Goal: Information Seeking & Learning: Learn about a topic

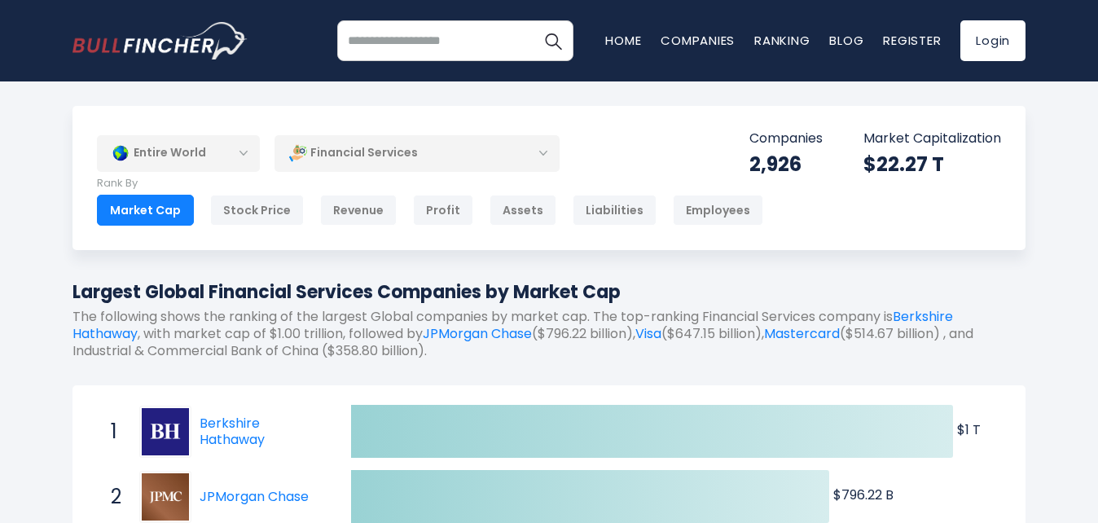
click at [364, 162] on div "Financial Services" at bounding box center [417, 152] width 285 height 37
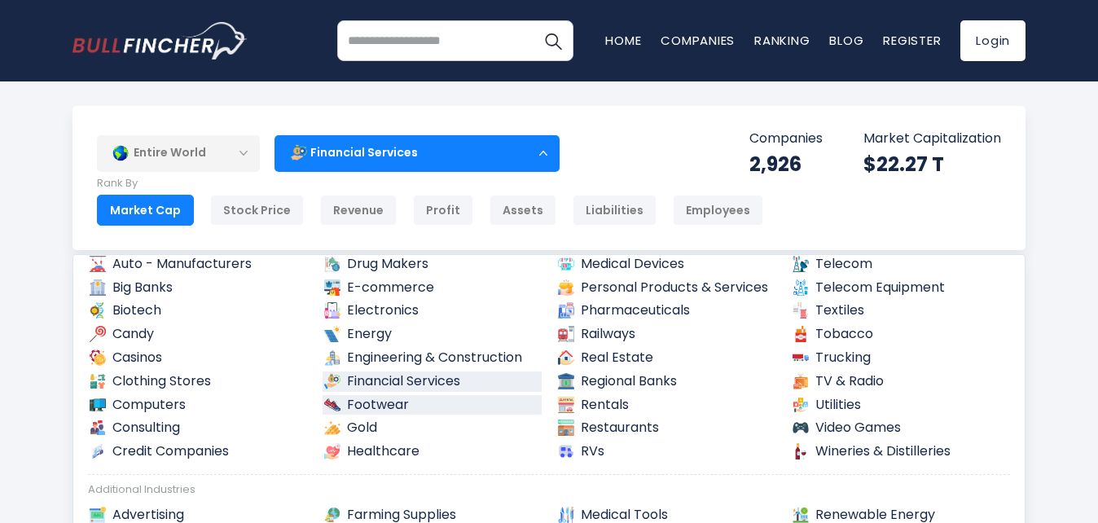
scroll to position [163, 0]
click at [482, 400] on link "Footwear" at bounding box center [433, 404] width 220 height 20
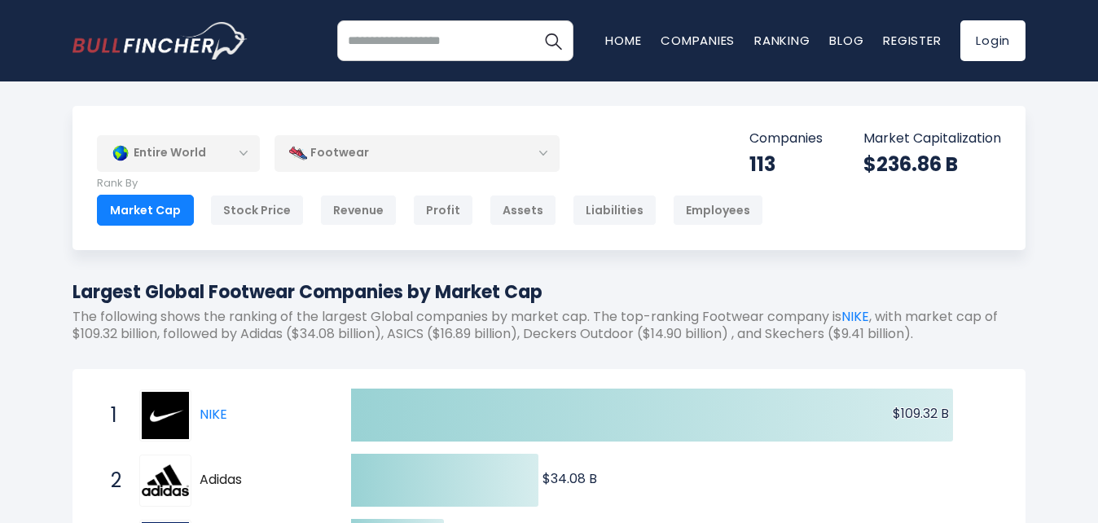
click at [468, 157] on div "Footwear" at bounding box center [417, 152] width 285 height 37
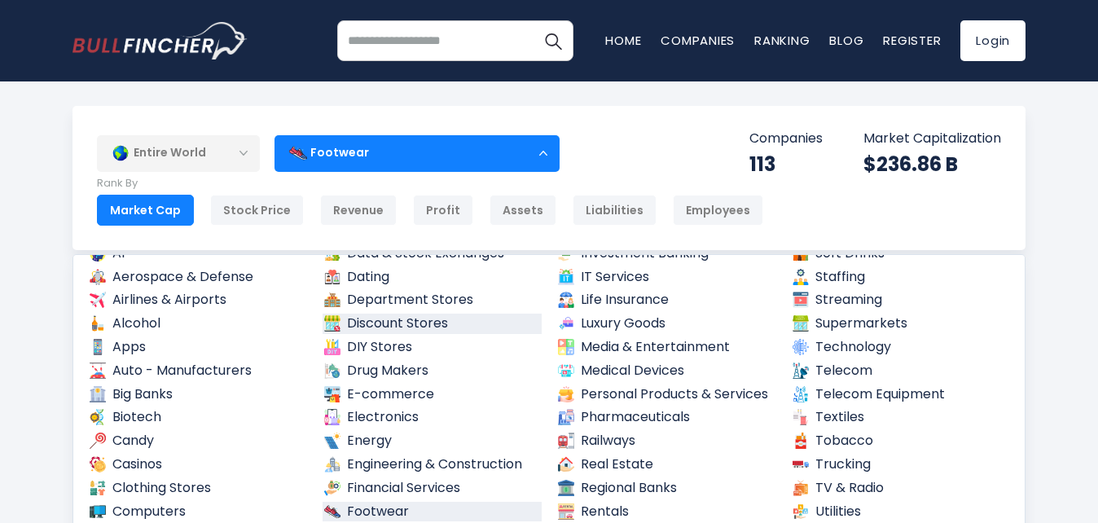
scroll to position [244, 0]
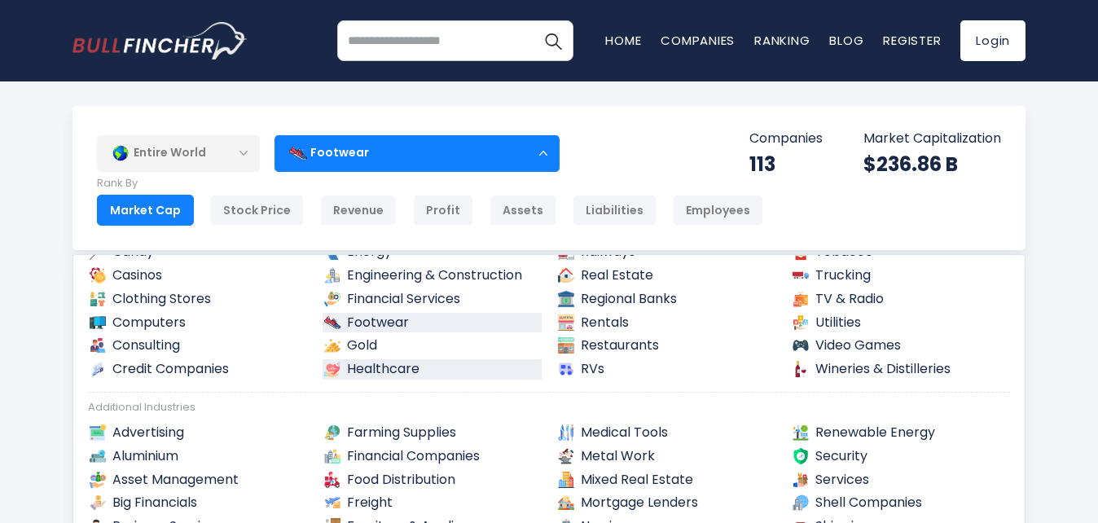
click at [410, 367] on link "Healthcare" at bounding box center [433, 369] width 220 height 20
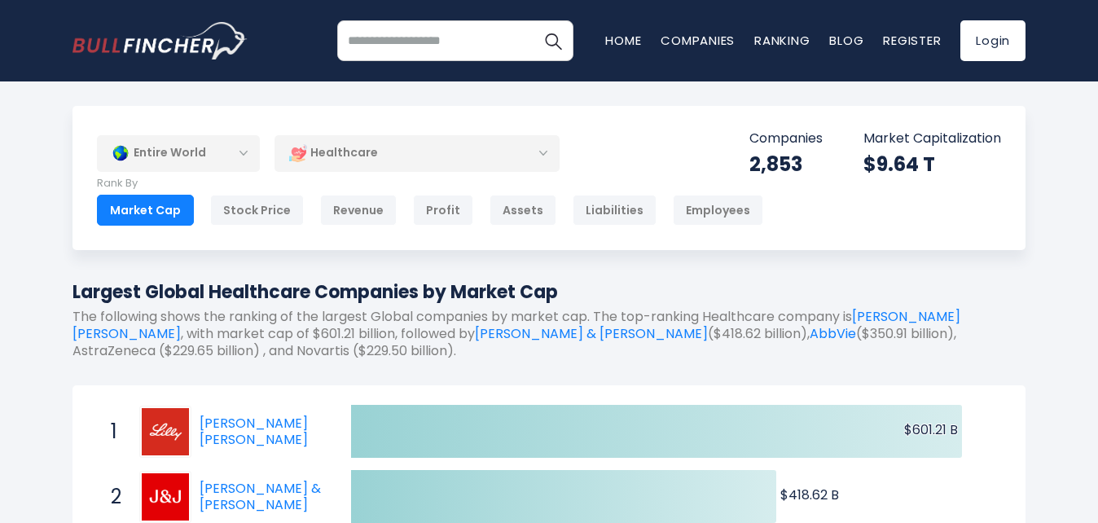
click at [427, 162] on div "Healthcare" at bounding box center [417, 152] width 285 height 37
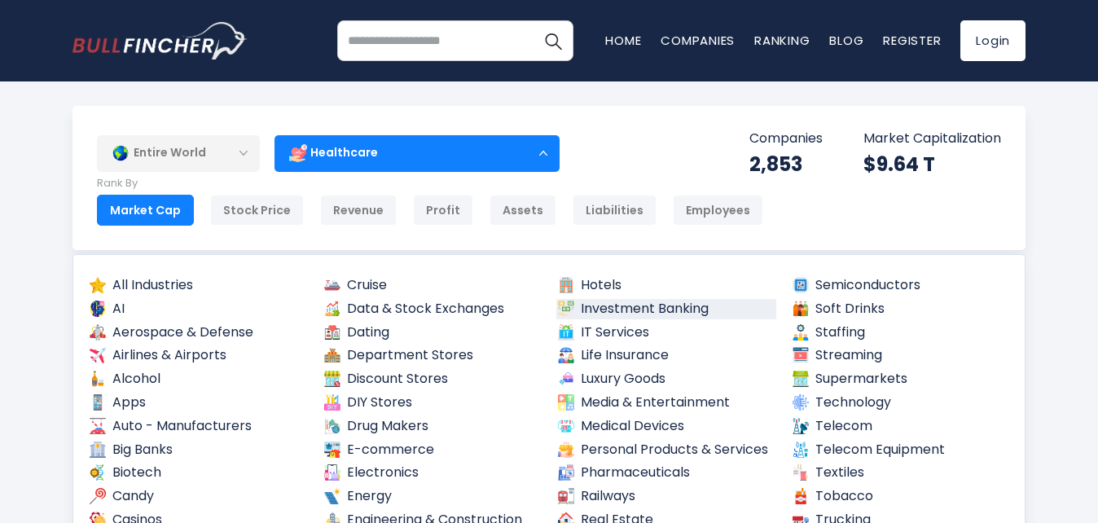
click at [634, 309] on link "Investment Banking" at bounding box center [666, 309] width 220 height 20
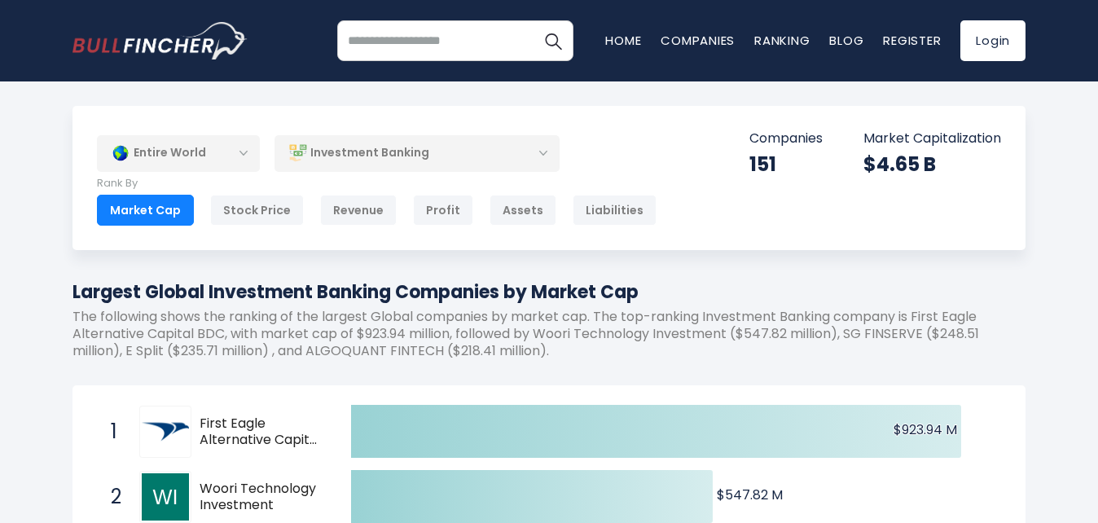
click at [490, 152] on div "Investment Banking" at bounding box center [417, 152] width 285 height 37
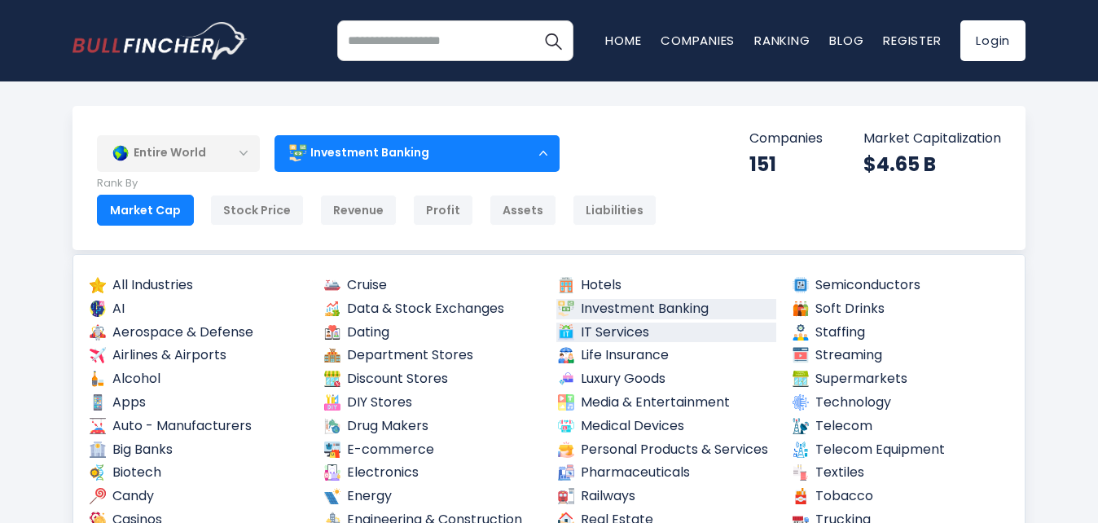
click at [572, 339] on link "IT Services" at bounding box center [666, 333] width 220 height 20
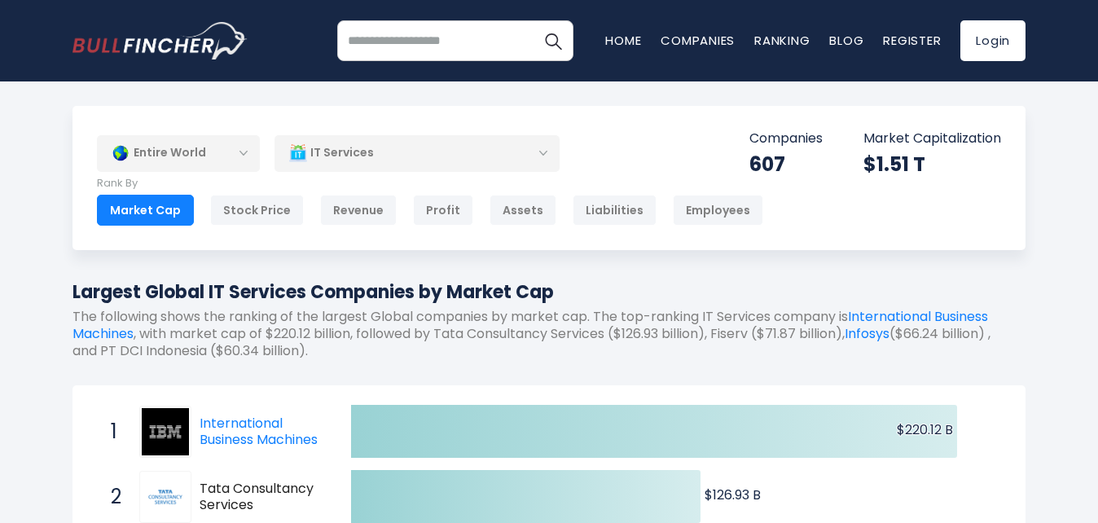
click at [438, 151] on div "IT Services" at bounding box center [417, 152] width 285 height 37
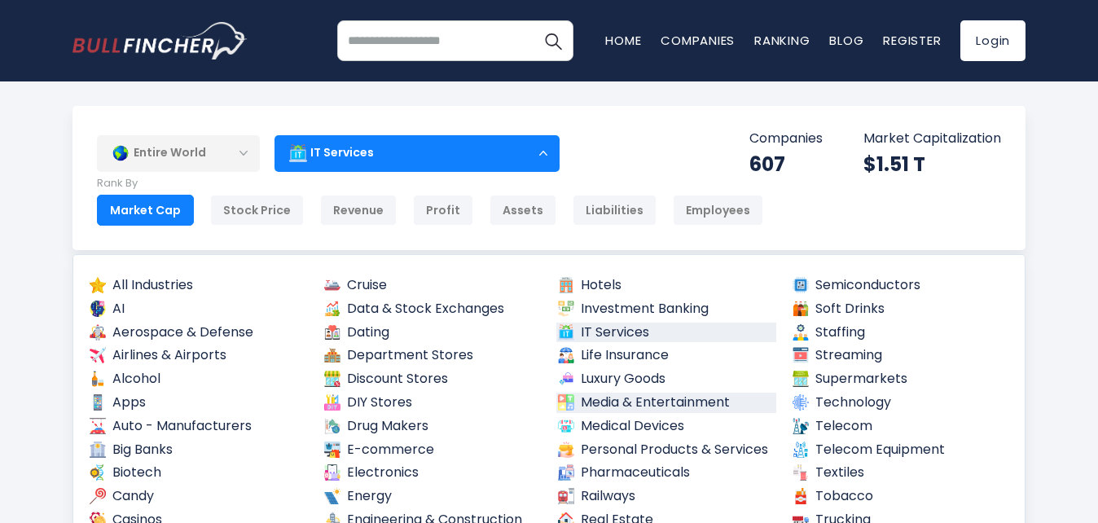
click at [643, 399] on link "Media & Entertainment" at bounding box center [666, 403] width 220 height 20
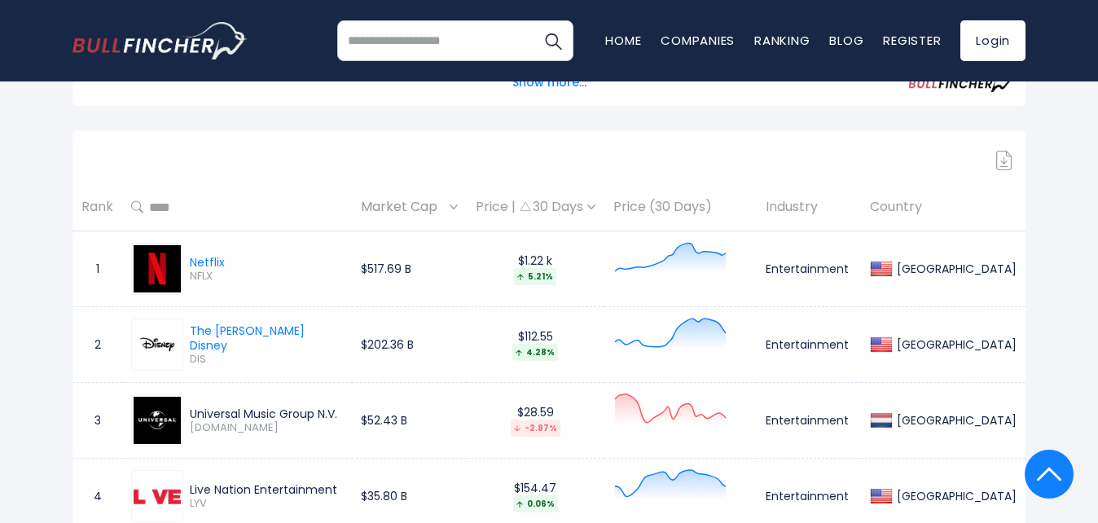
scroll to position [652, 0]
